Goal: Transaction & Acquisition: Purchase product/service

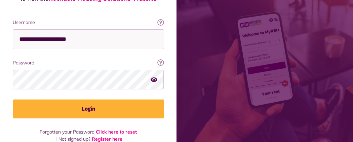
scroll to position [119, 0]
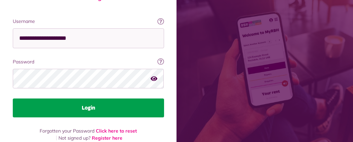
click at [164, 98] on button "Login" at bounding box center [88, 107] width 151 height 19
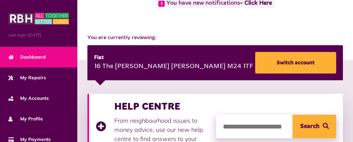
scroll to position [53, 0]
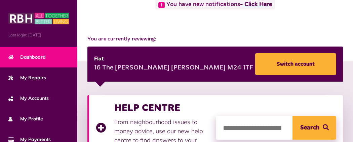
click at [240, 8] on link "- Click Here" at bounding box center [256, 5] width 32 height 6
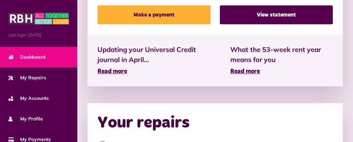
scroll to position [295, 0]
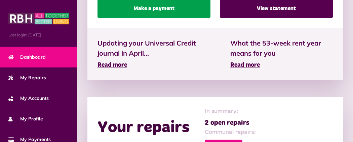
click at [132, 4] on link "Make a payment" at bounding box center [154, 8] width 113 height 19
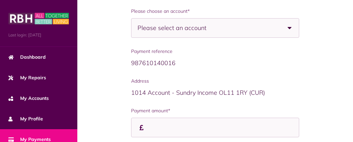
scroll to position [134, 0]
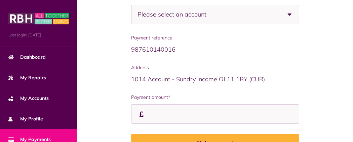
click at [156, 22] on span "Please select an account" at bounding box center [184, 14] width 93 height 19
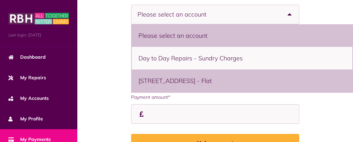
click at [132, 92] on li "16 The Moss, Middleton, M24 1TF - Flat" at bounding box center [242, 80] width 221 height 23
select select "**********"
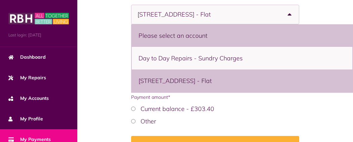
click at [132, 88] on li "16 The Moss, Middleton, M24 1TF - Flat" at bounding box center [242, 80] width 221 height 23
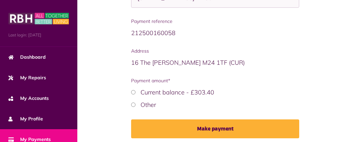
scroll to position [172, 0]
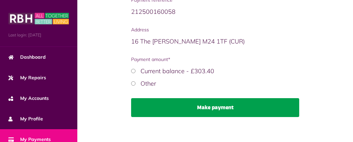
click at [140, 112] on button "Make payment" at bounding box center [215, 107] width 168 height 19
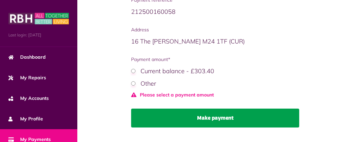
scroll to position [183, 0]
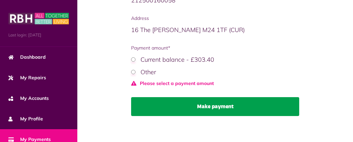
click at [178, 111] on button "Make payment" at bounding box center [215, 106] width 168 height 19
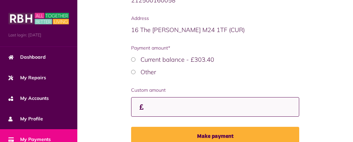
click at [0, 0] on input "Payment amount*" at bounding box center [0, 0] width 0 height 0
type input "*"
click at [131, 126] on button "Make payment" at bounding box center [215, 135] width 168 height 19
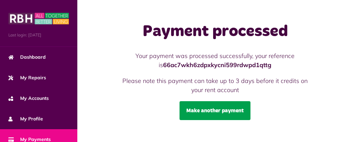
click at [180, 101] on link "Make another payment" at bounding box center [215, 110] width 71 height 19
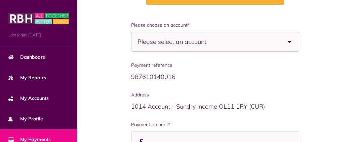
scroll to position [107, 0]
click at [280, 47] on b at bounding box center [289, 41] width 19 height 19
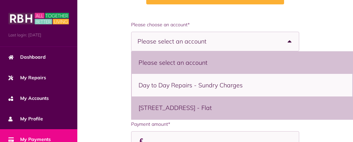
click at [208, 114] on li "16 The Moss, Middleton, M24 1TF - Flat" at bounding box center [242, 107] width 221 height 23
select select "**********"
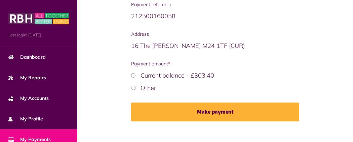
scroll to position [172, 0]
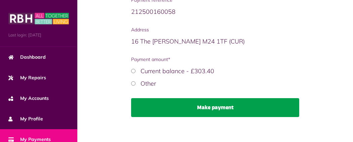
click at [176, 114] on button "Make payment" at bounding box center [215, 107] width 168 height 19
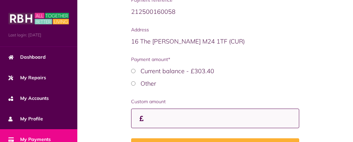
click at [0, 0] on input "Payment amount*" at bounding box center [0, 0] width 0 height 0
type input "*****"
